Goal: Information Seeking & Learning: Learn about a topic

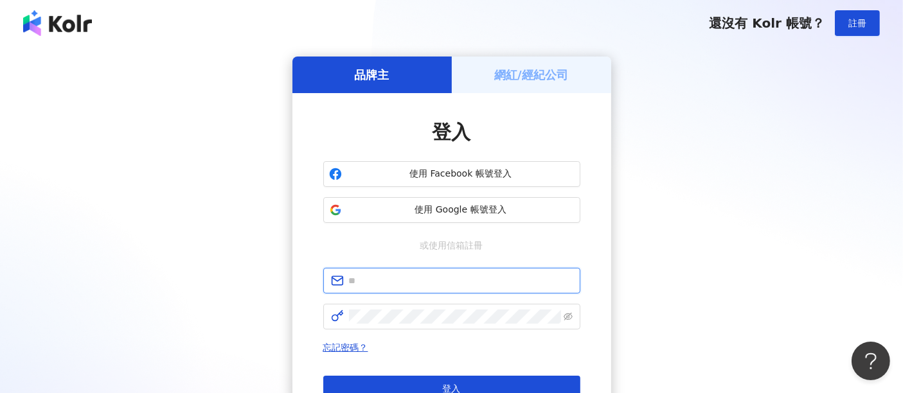
click at [451, 285] on input "text" at bounding box center [461, 281] width 224 height 14
type input "**********"
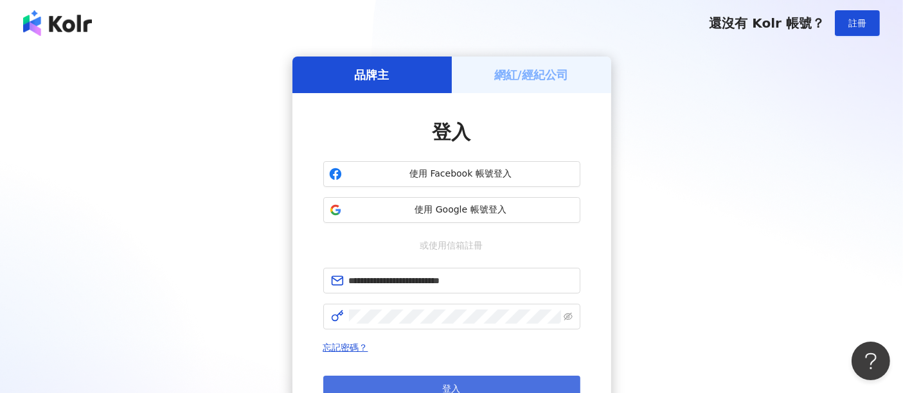
click at [467, 387] on button "登入" at bounding box center [451, 389] width 257 height 26
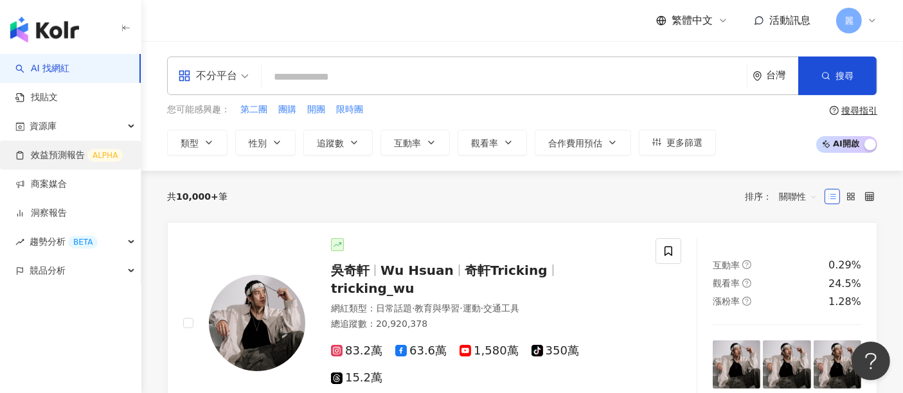
click at [67, 162] on link "效益預測報告 ALPHA" at bounding box center [68, 155] width 107 height 13
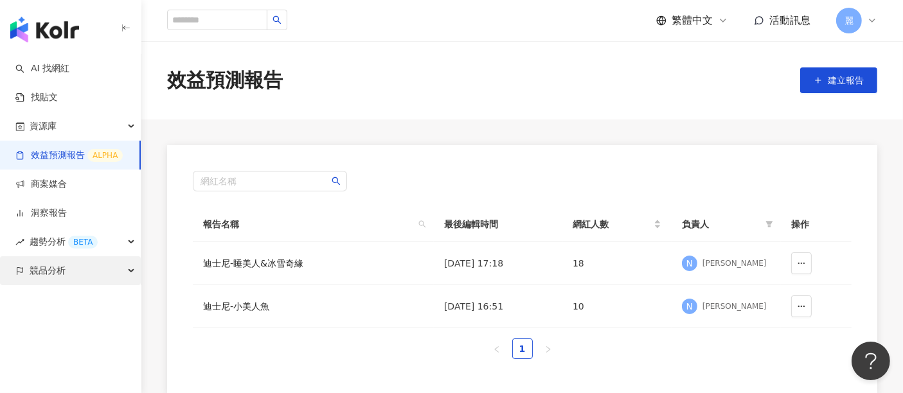
click at [66, 271] on div "競品分析" at bounding box center [70, 270] width 141 height 29
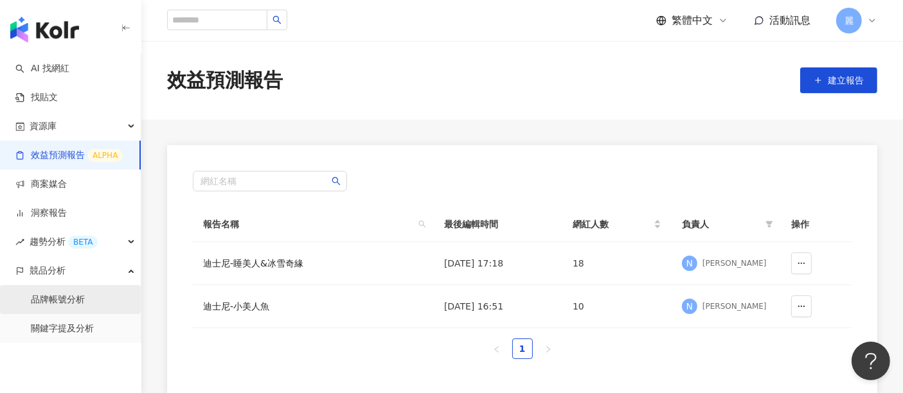
click at [73, 301] on link "品牌帳號分析" at bounding box center [58, 300] width 54 height 13
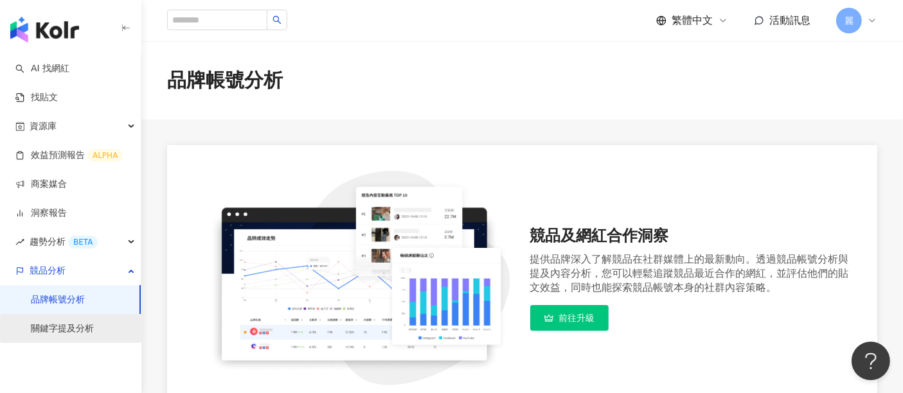
click at [77, 327] on link "關鍵字提及分析" at bounding box center [62, 329] width 63 height 13
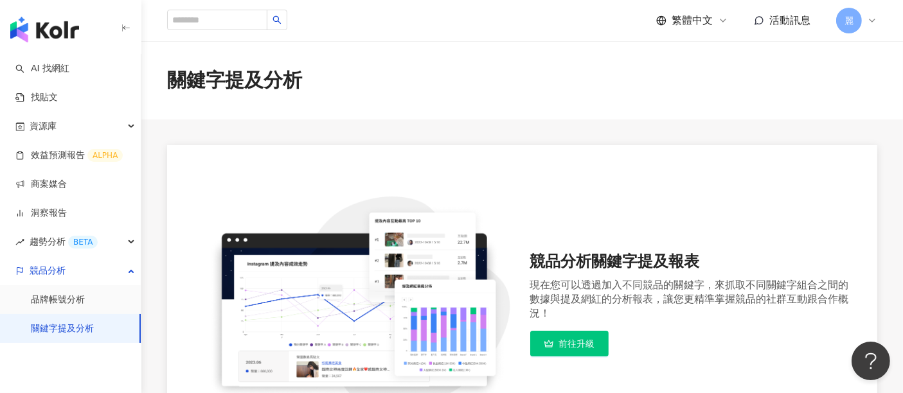
click at [83, 328] on link "關鍵字提及分析" at bounding box center [62, 329] width 63 height 13
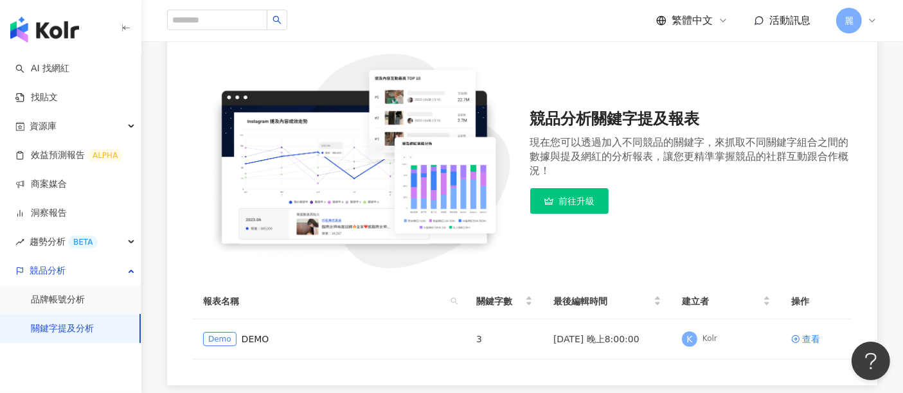
scroll to position [214, 0]
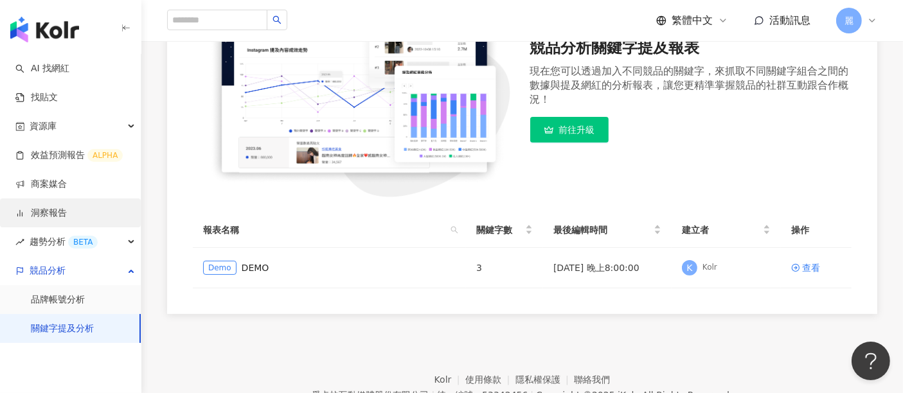
click at [59, 211] on link "洞察報告" at bounding box center [40, 213] width 51 height 13
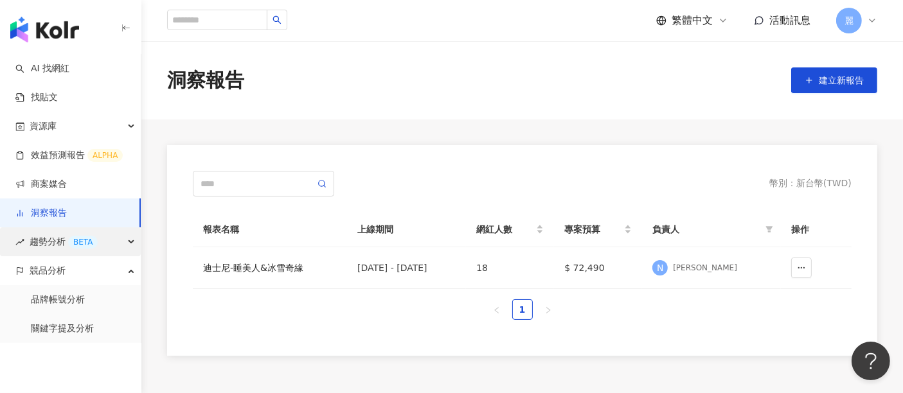
click at [57, 238] on span "趨勢分析 BETA" at bounding box center [64, 242] width 68 height 29
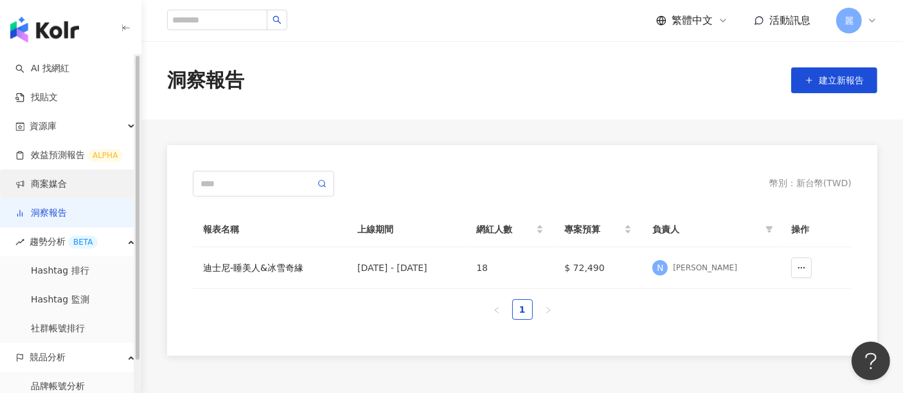
click at [55, 180] on link "商案媒合" at bounding box center [40, 184] width 51 height 13
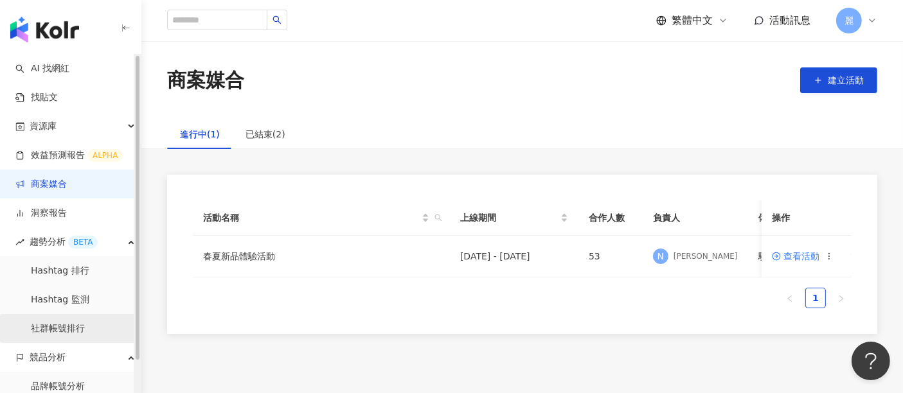
click at [65, 323] on link "社群帳號排行" at bounding box center [58, 329] width 54 height 13
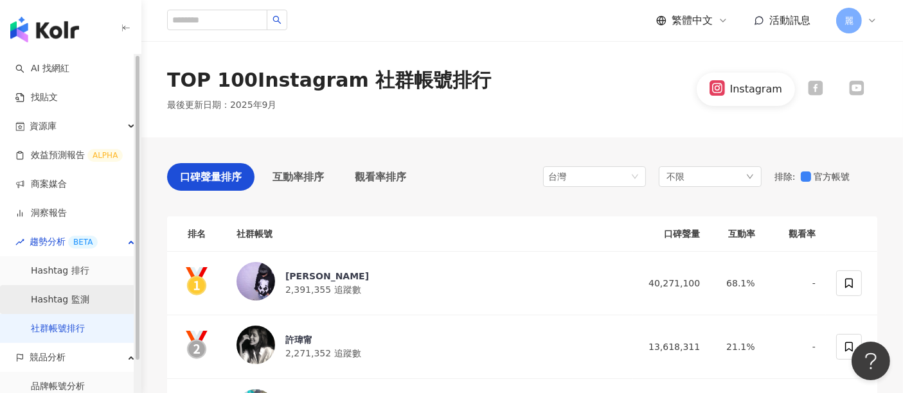
click at [77, 297] on link "Hashtag 監測" at bounding box center [60, 300] width 58 height 13
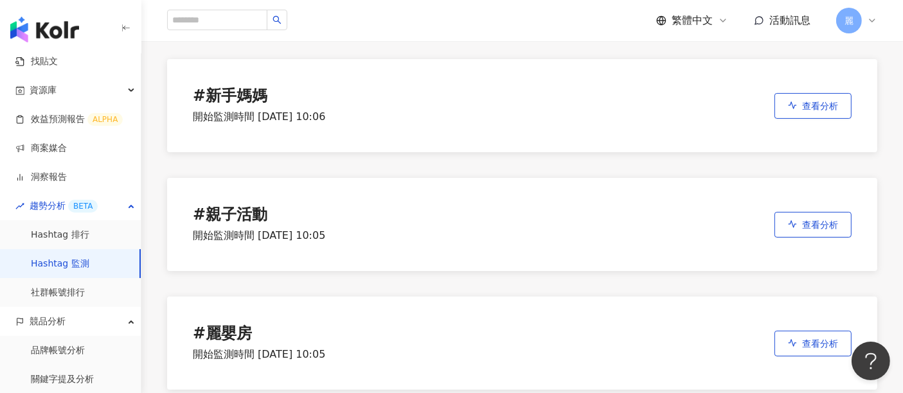
scroll to position [357, 0]
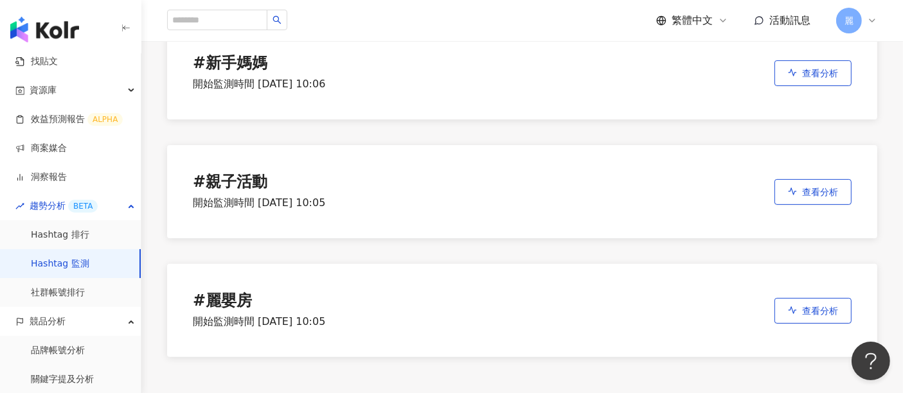
click at [322, 294] on div "# 麗嬰房" at bounding box center [259, 301] width 132 height 18
click at [833, 314] on span "查看分析" at bounding box center [820, 311] width 36 height 10
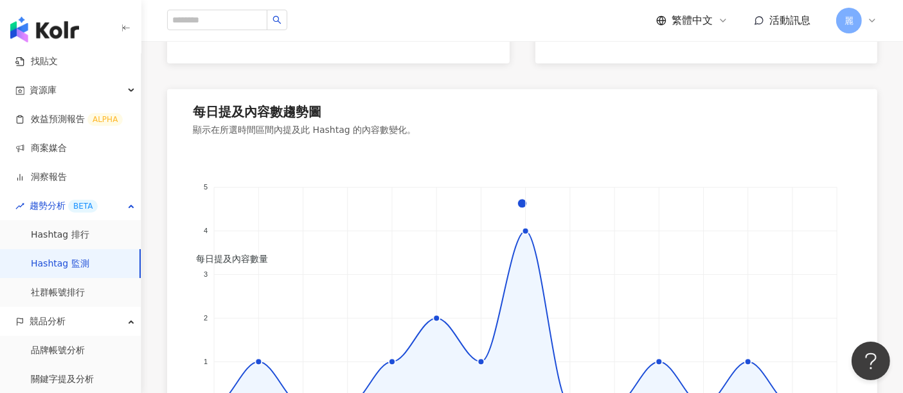
scroll to position [928, 0]
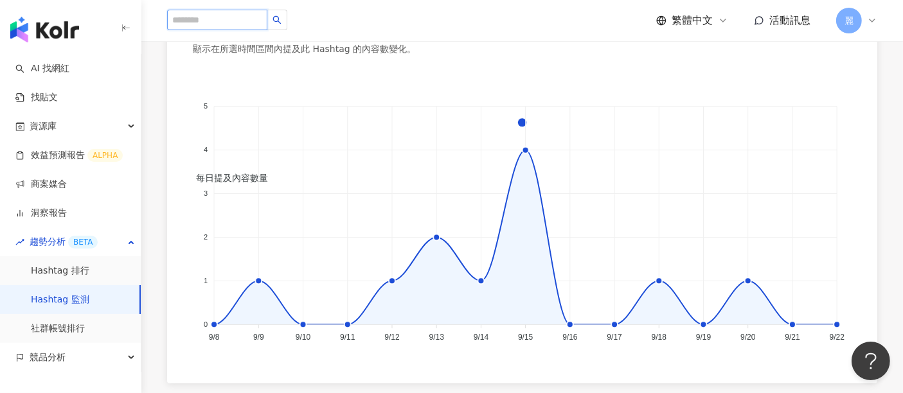
click at [226, 22] on input "search" at bounding box center [217, 20] width 100 height 21
click at [267, 22] on input "search" at bounding box center [217, 20] width 100 height 21
paste input "**********"
type input "**********"
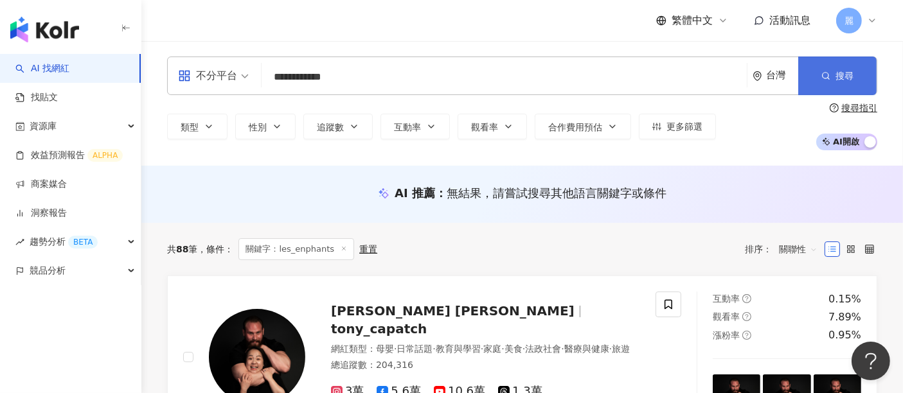
click at [828, 80] on span "button" at bounding box center [826, 76] width 9 height 10
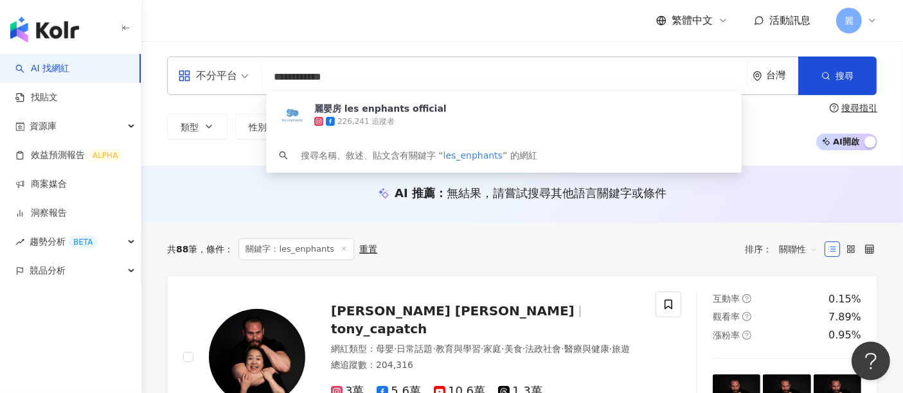
drag, startPoint x: 406, startPoint y: 79, endPoint x: 261, endPoint y: 79, distance: 145.3
click at [261, 79] on div "**********" at bounding box center [522, 76] width 710 height 39
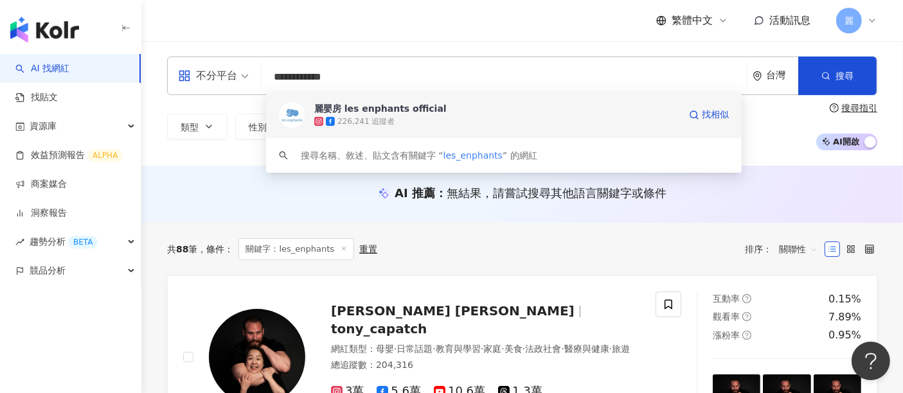
click at [453, 110] on span "麗嬰房 les enphants official" at bounding box center [496, 108] width 365 height 13
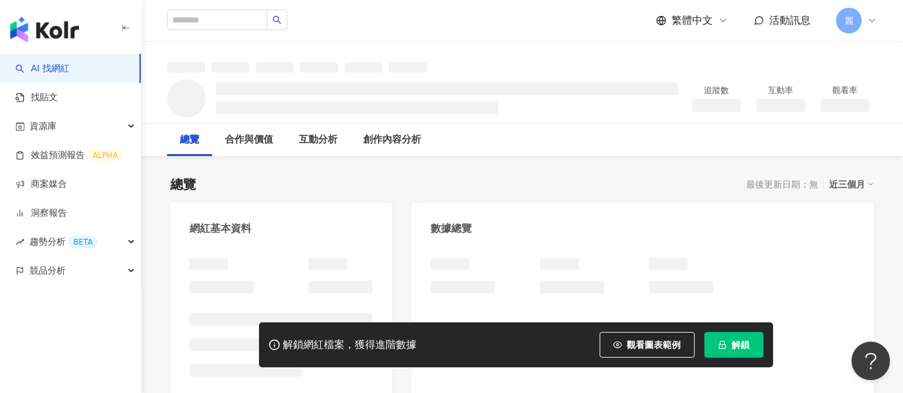
click at [741, 349] on span "解鎖" at bounding box center [741, 345] width 18 height 10
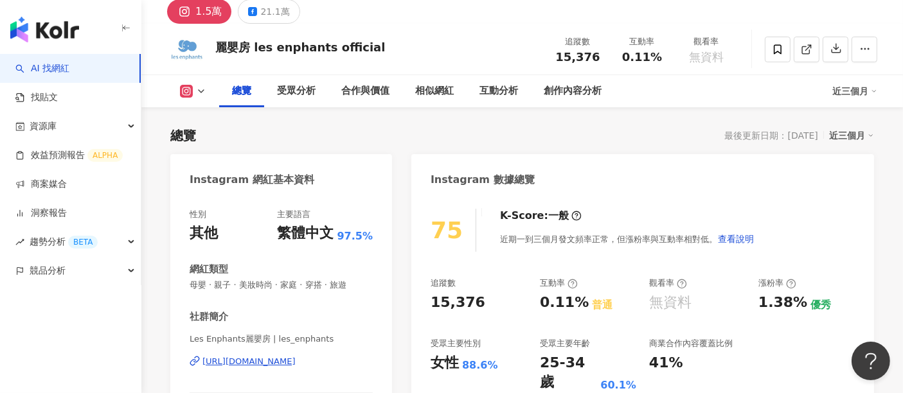
scroll to position [71, 0]
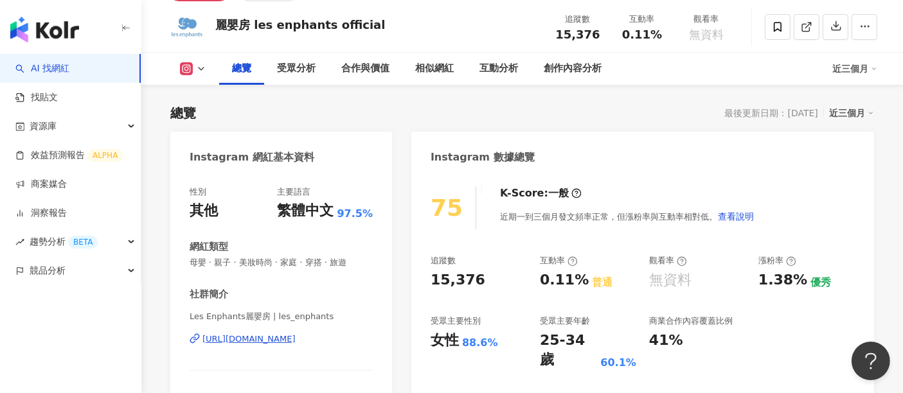
click at [870, 111] on icon at bounding box center [871, 113] width 6 height 6
click at [865, 164] on link "近六個月" at bounding box center [858, 165] width 36 height 14
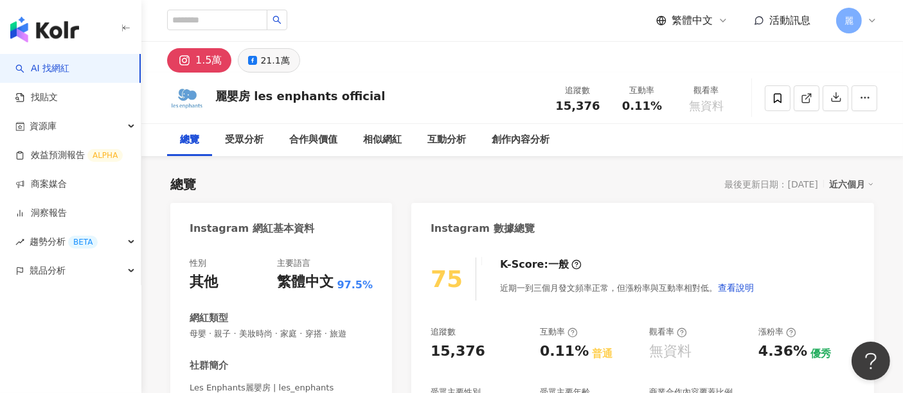
click at [271, 62] on div "21.1萬" at bounding box center [274, 60] width 29 height 18
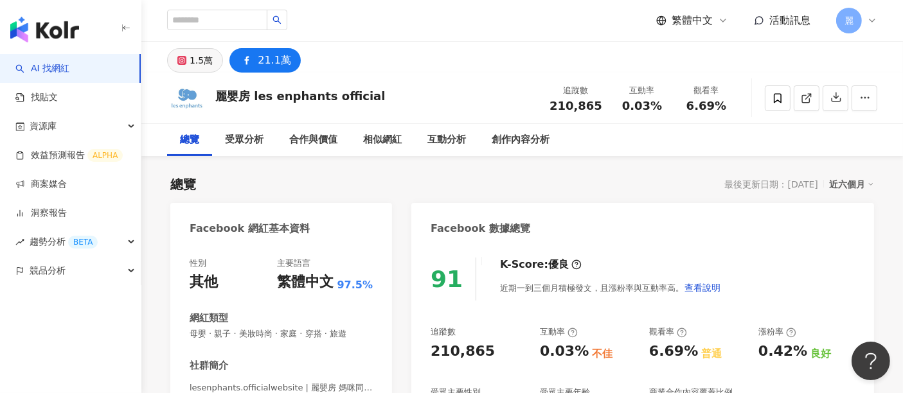
click at [191, 60] on div "1.5萬" at bounding box center [201, 60] width 23 height 18
